Goal: Task Accomplishment & Management: Manage account settings

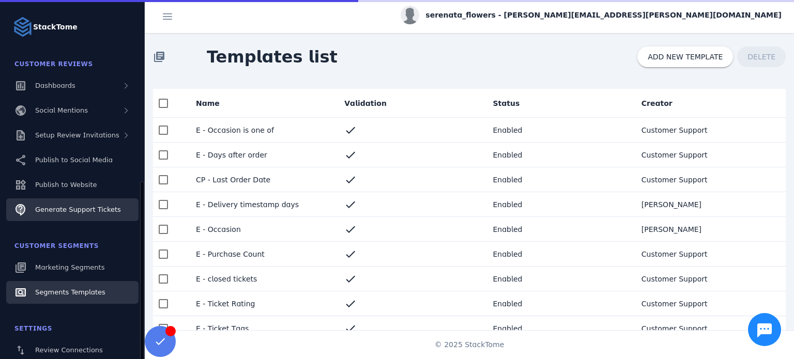
scroll to position [112, 0]
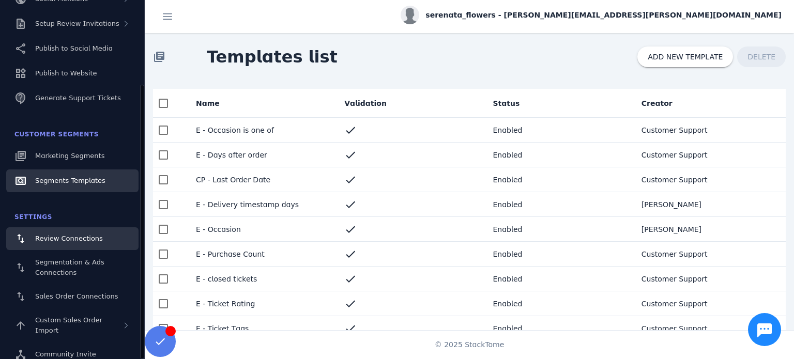
click at [76, 238] on span "Review Connections" at bounding box center [69, 239] width 68 height 8
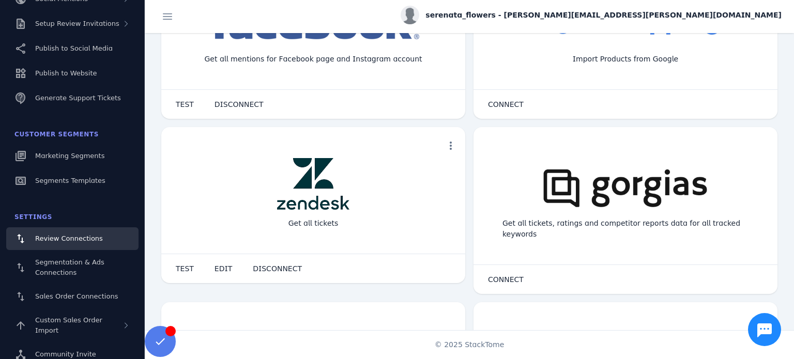
scroll to position [620, 0]
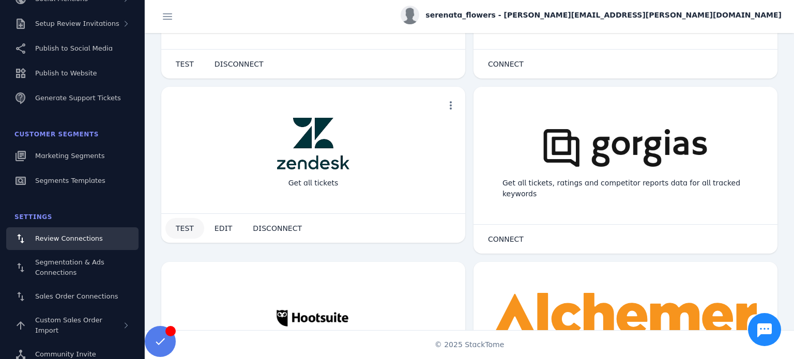
click at [185, 228] on span "TEST" at bounding box center [185, 228] width 18 height 7
